Goal: Task Accomplishment & Management: Manage account settings

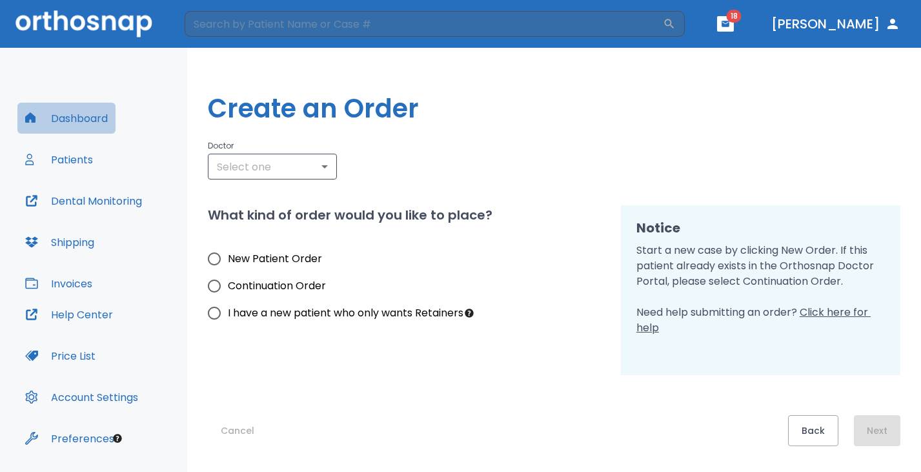
click at [100, 119] on button "Dashboard" at bounding box center [66, 118] width 98 height 31
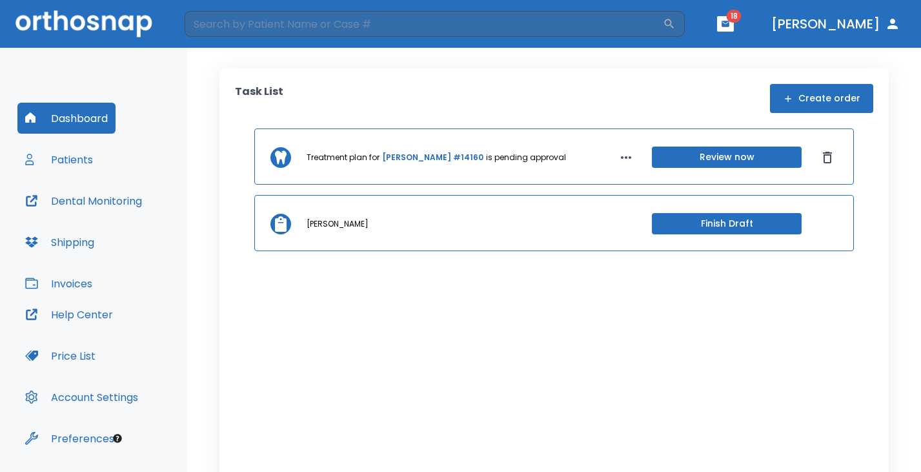
click at [75, 285] on button "Invoices" at bounding box center [58, 283] width 83 height 31
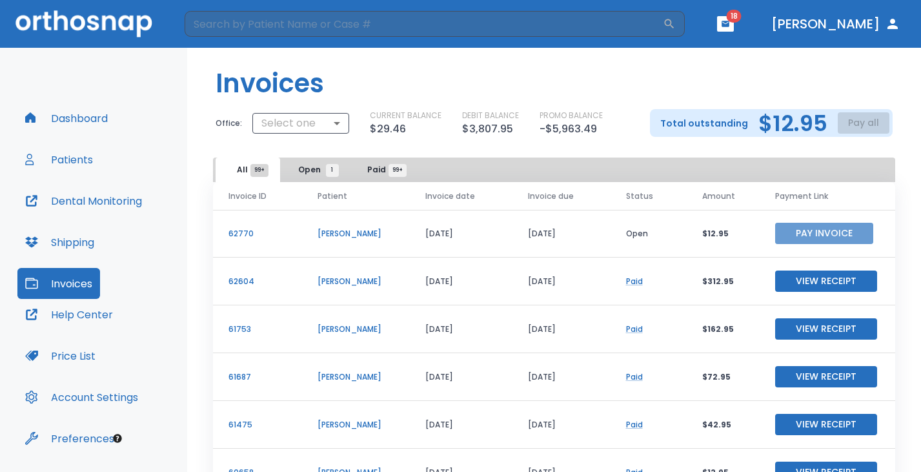
click at [788, 234] on button "Pay Invoice" at bounding box center [824, 233] width 98 height 21
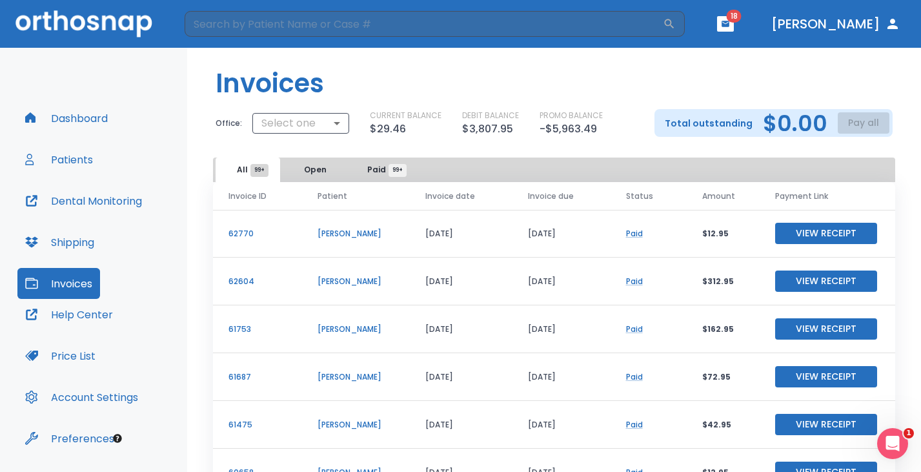
click at [76, 161] on button "Patients" at bounding box center [58, 159] width 83 height 31
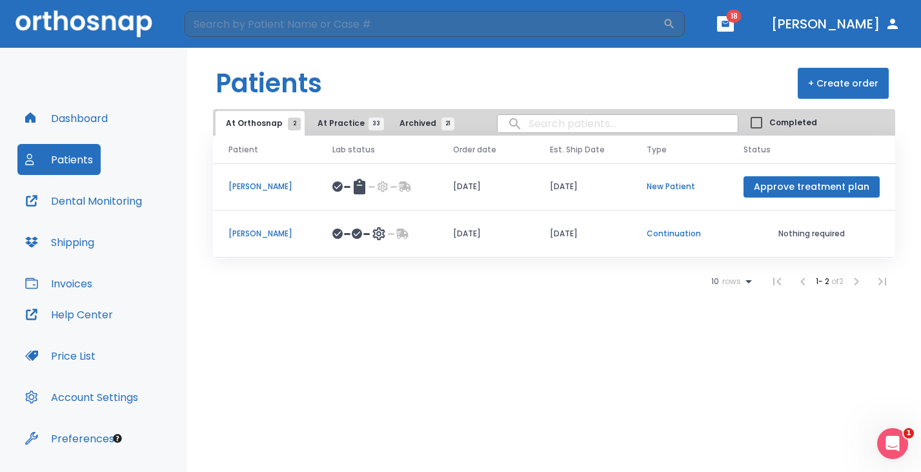
click at [237, 183] on p "Zoe Mintz" at bounding box center [264, 187] width 73 height 12
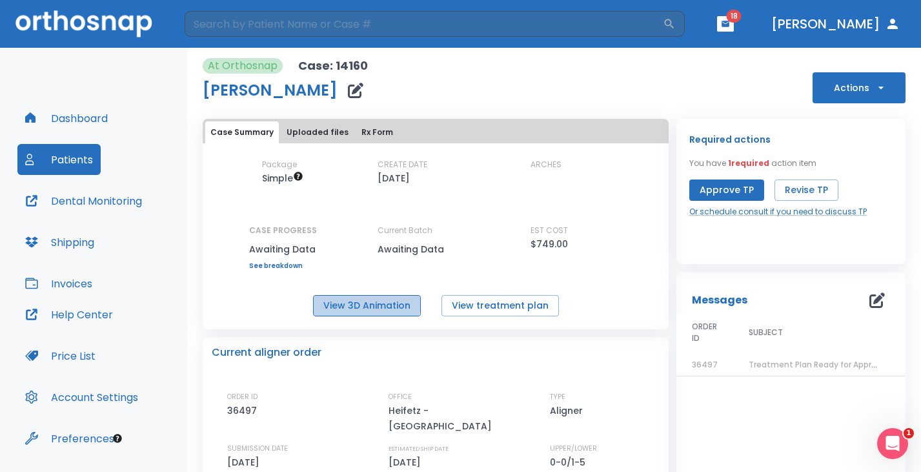
click at [350, 301] on button "View 3D Animation" at bounding box center [367, 305] width 108 height 21
